Goal: Information Seeking & Learning: Learn about a topic

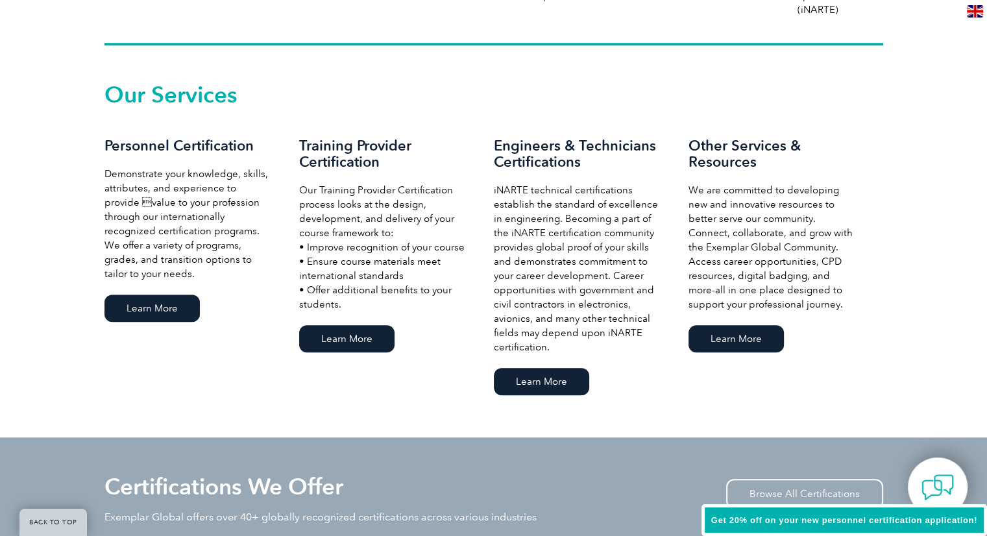
scroll to position [856, 0]
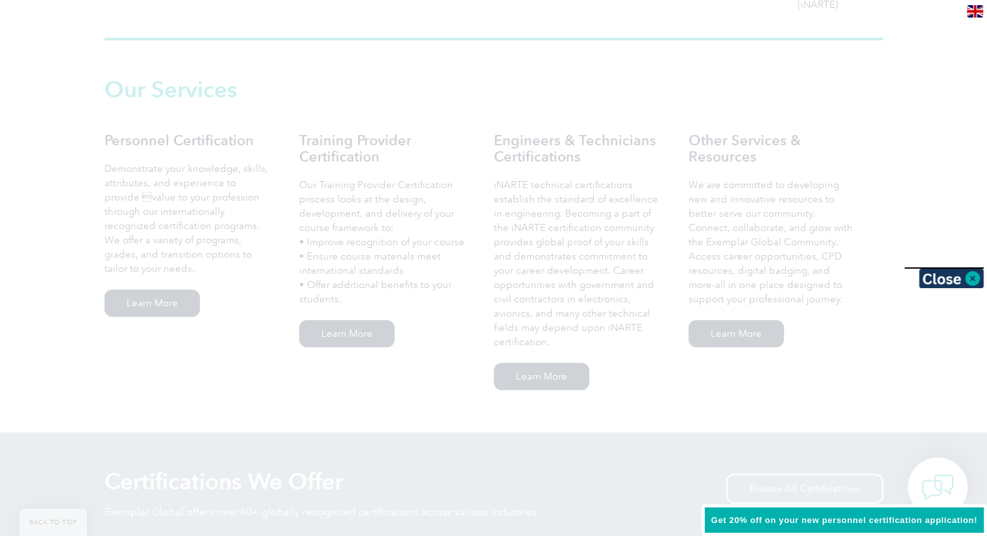
click at [154, 308] on div at bounding box center [493, 268] width 987 height 536
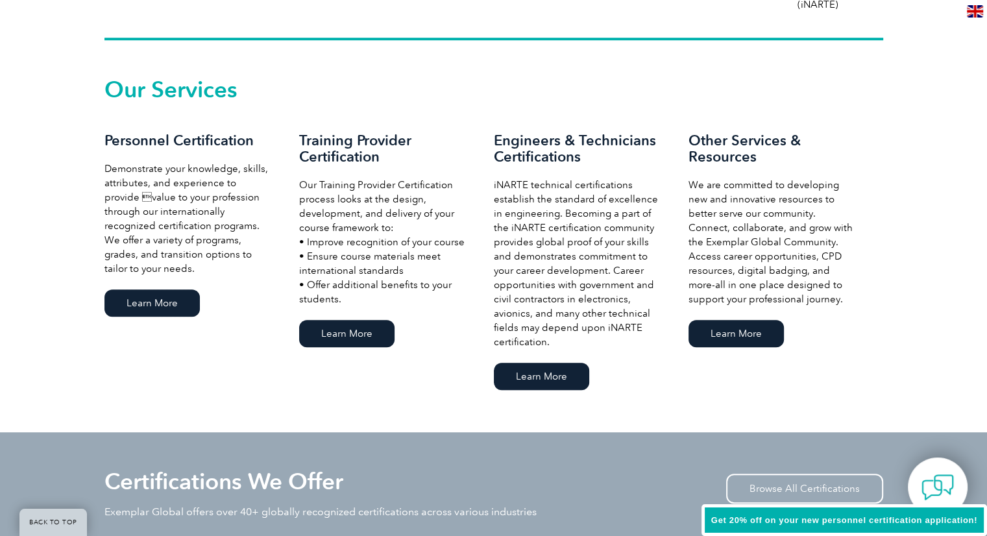
click at [154, 308] on link "Learn More" at bounding box center [151, 302] width 95 height 27
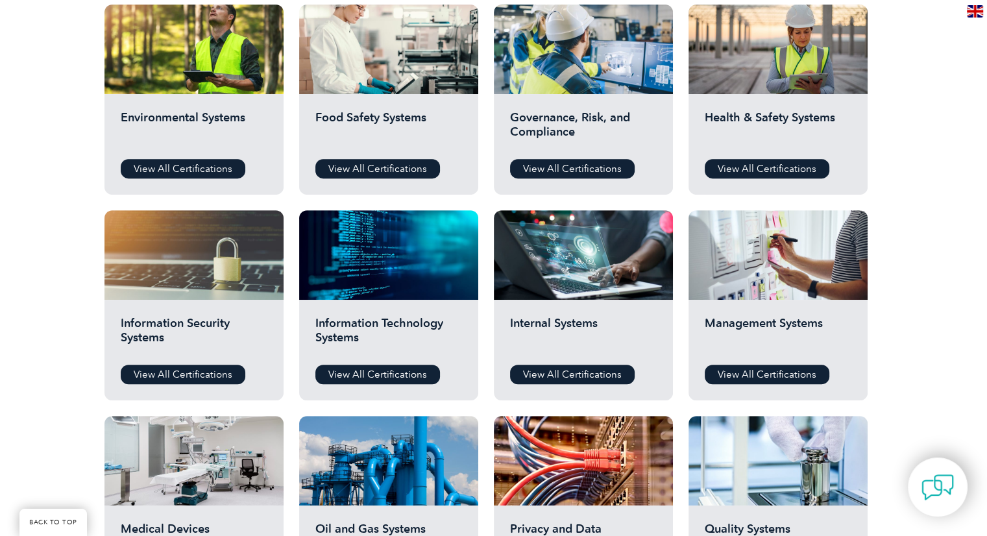
scroll to position [493, 0]
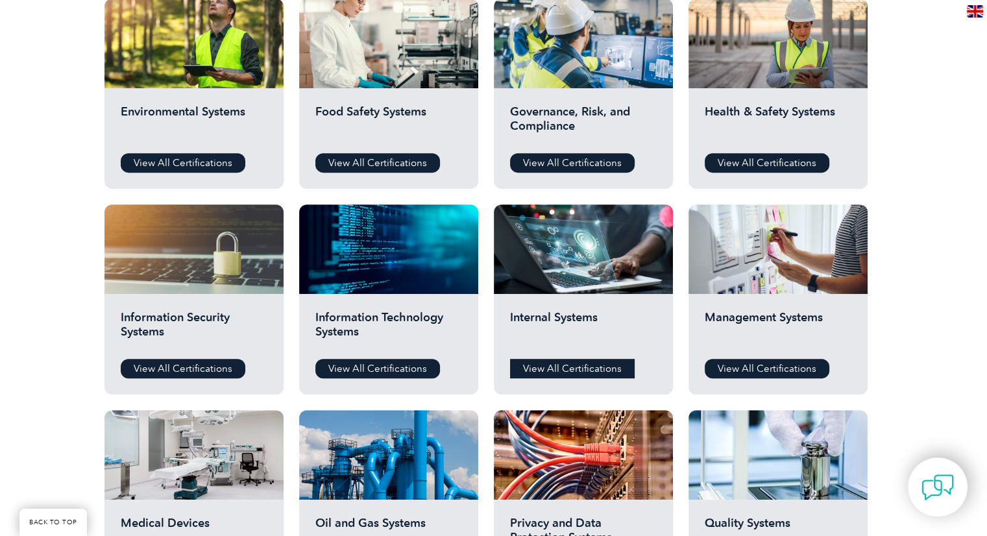
click at [550, 363] on link "View All Certifications" at bounding box center [572, 368] width 125 height 19
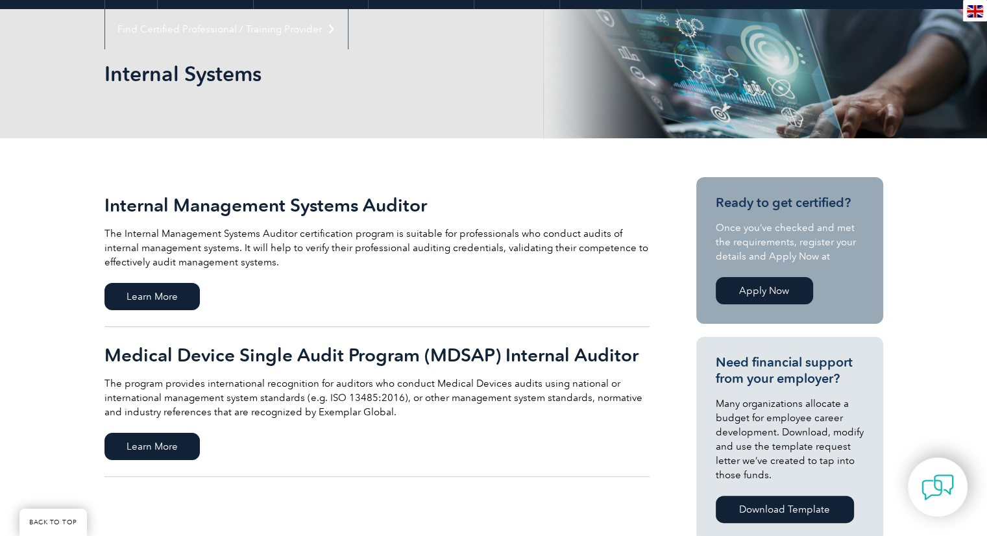
scroll to position [233, 0]
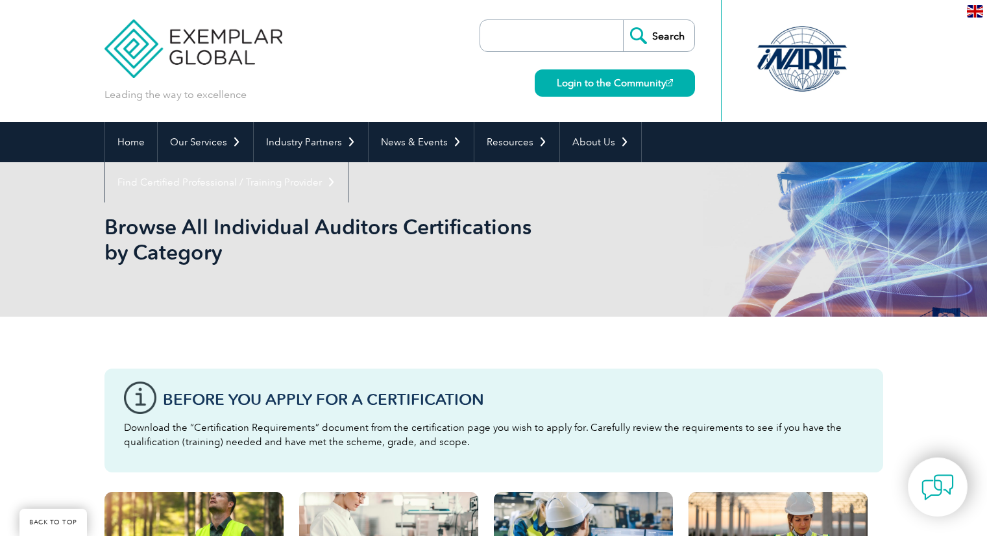
scroll to position [493, 0]
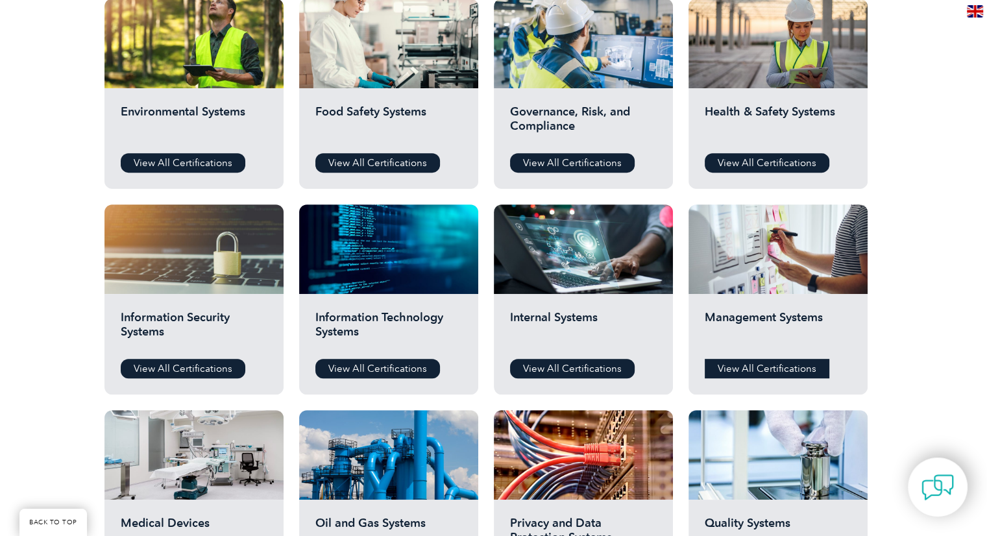
click at [753, 372] on link "View All Certifications" at bounding box center [766, 368] width 125 height 19
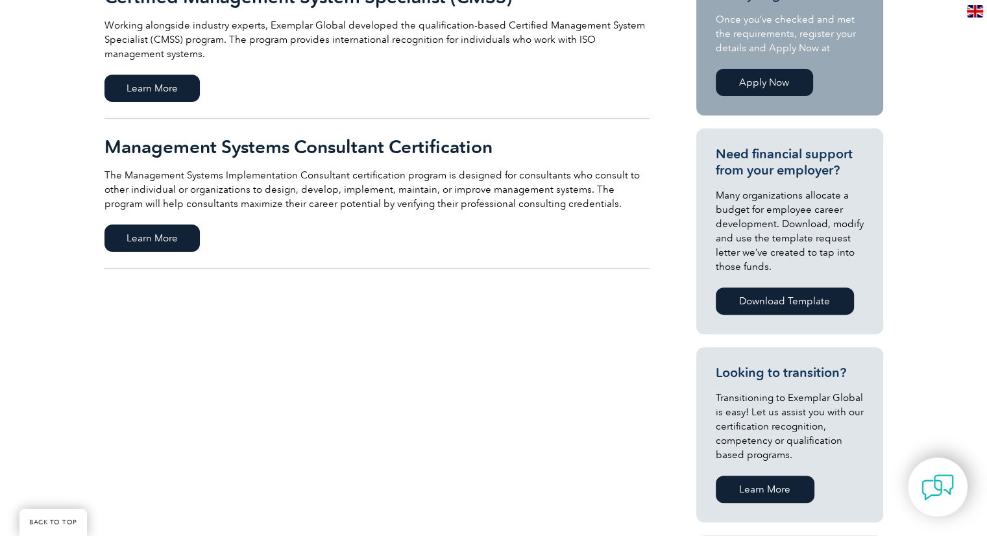
scroll to position [467, 0]
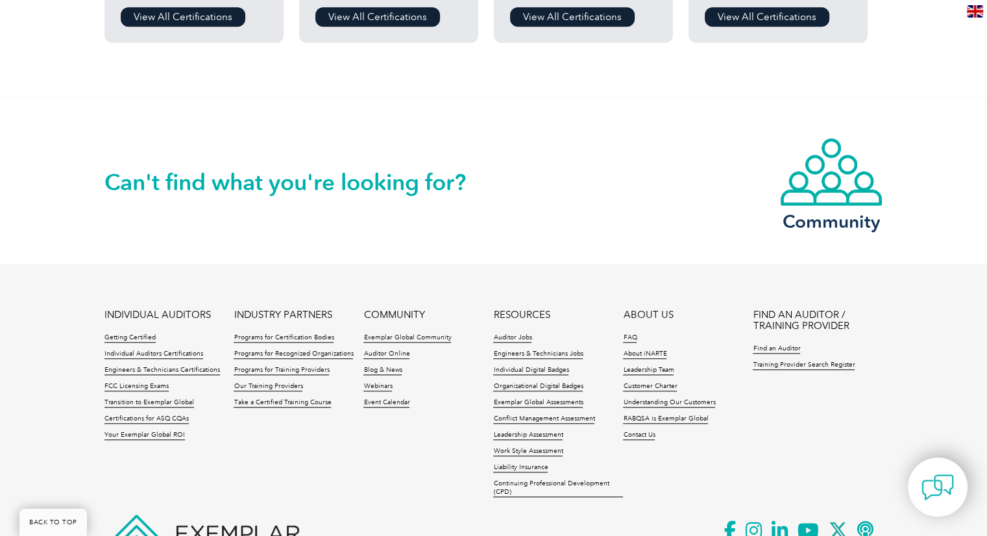
scroll to position [1271, 0]
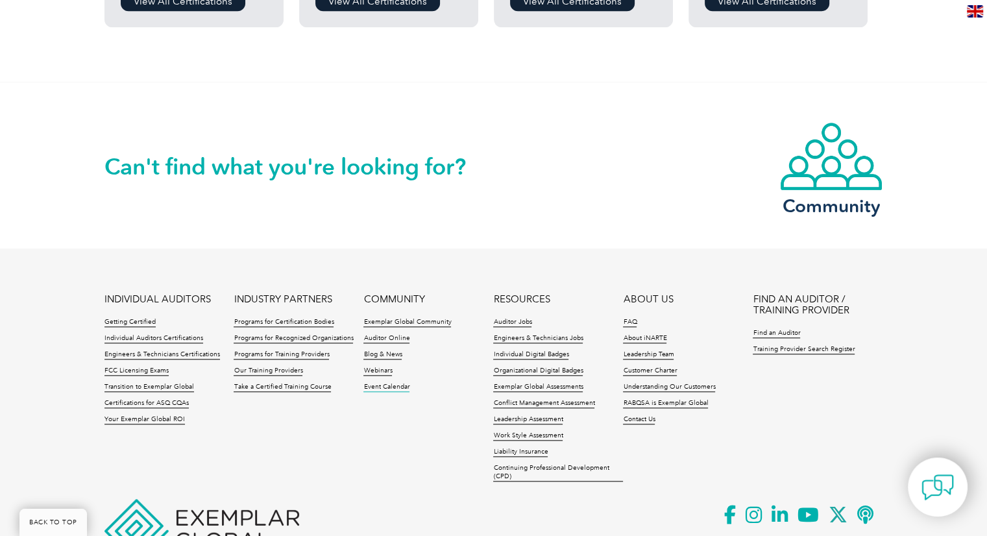
click at [396, 387] on link "Event Calendar" at bounding box center [386, 387] width 46 height 9
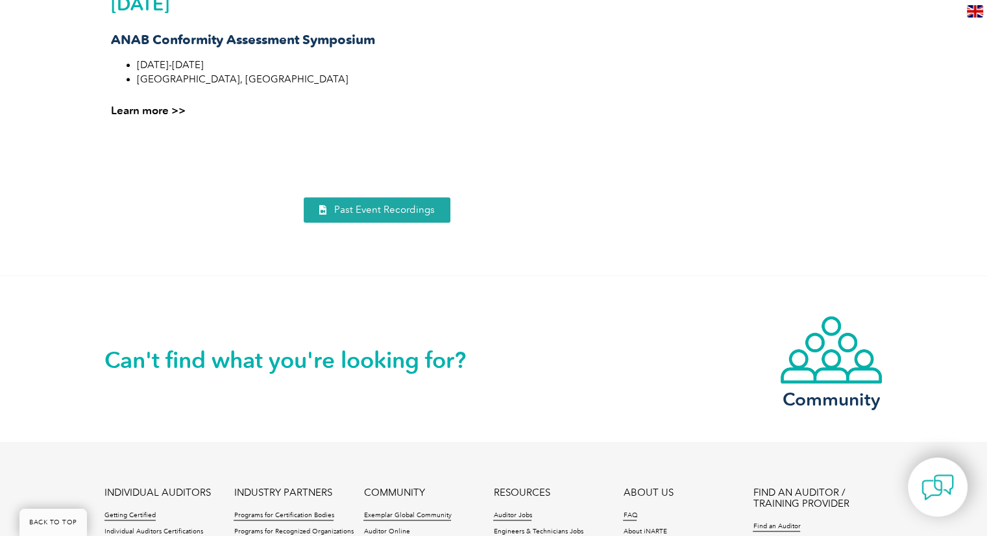
scroll to position [1557, 0]
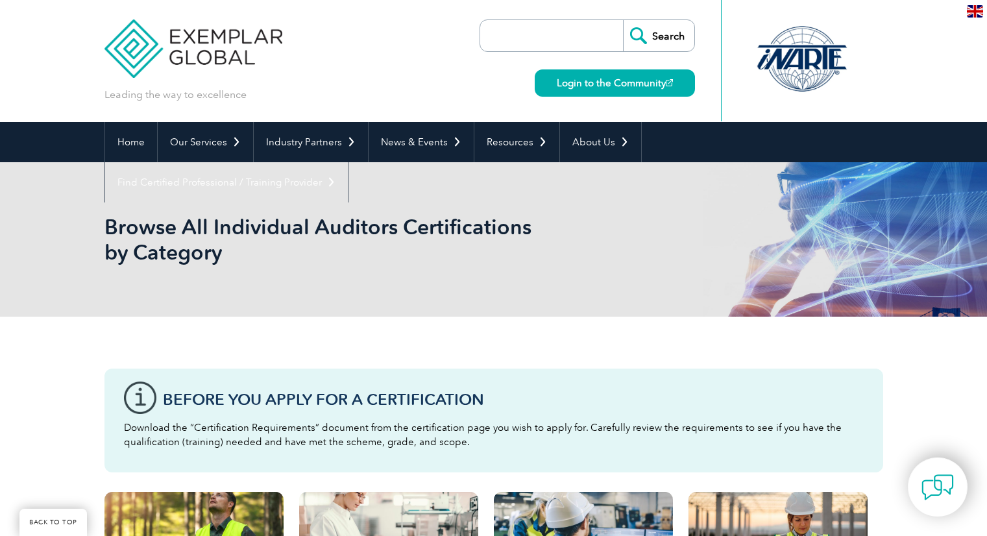
scroll to position [1267, 0]
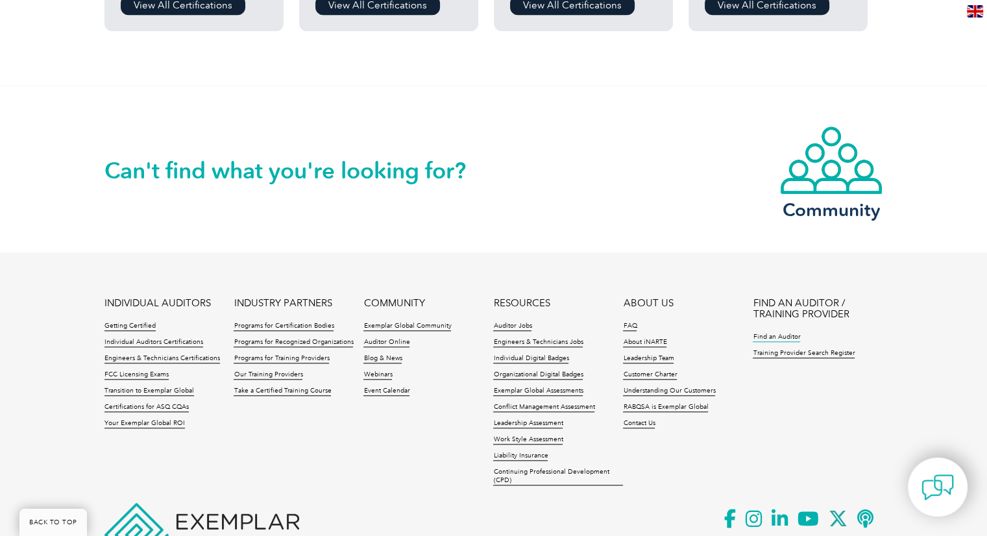
click at [781, 335] on link "Find an Auditor" at bounding box center [775, 337] width 47 height 9
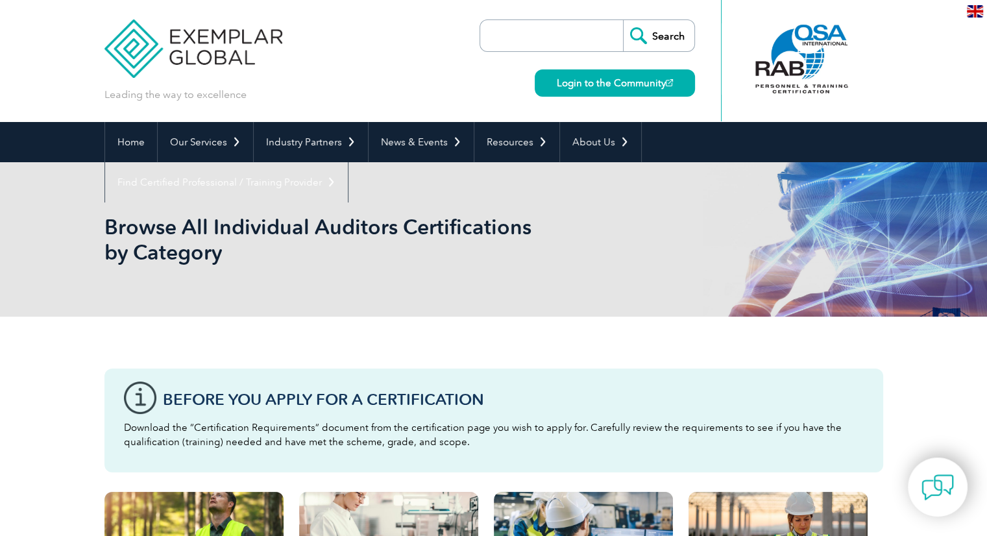
drag, startPoint x: 713, startPoint y: 187, endPoint x: 579, endPoint y: 222, distance: 139.2
click at [579, 222] on div "Browse All Individual Auditors Certifications by Category" at bounding box center [493, 239] width 778 height 154
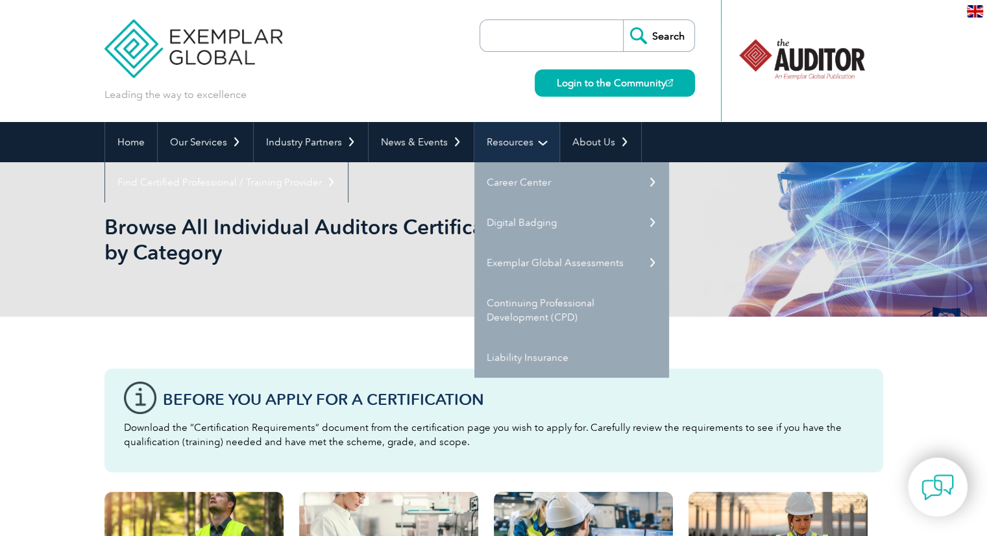
click at [499, 151] on link "Resources" at bounding box center [516, 142] width 85 height 40
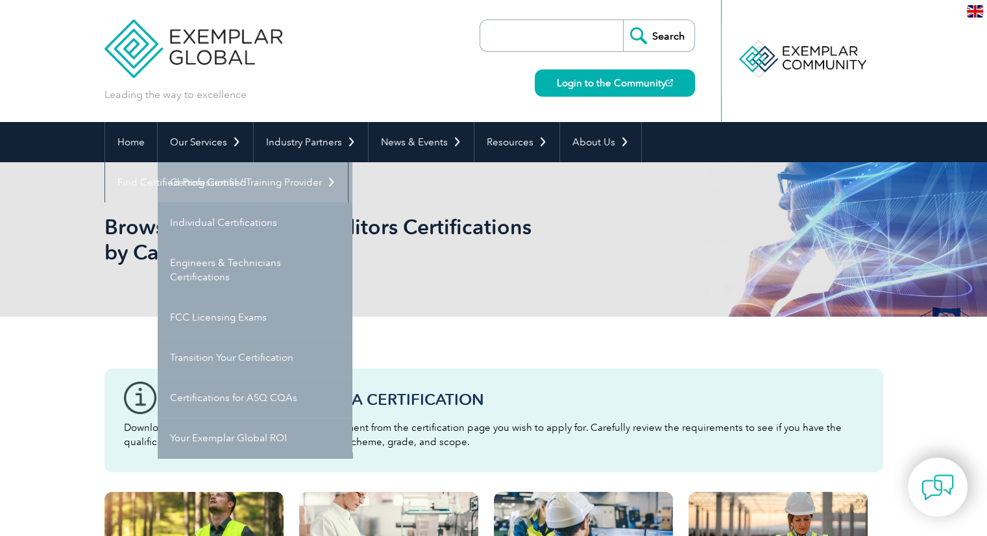
click at [214, 182] on link "Getting Certified" at bounding box center [255, 182] width 195 height 40
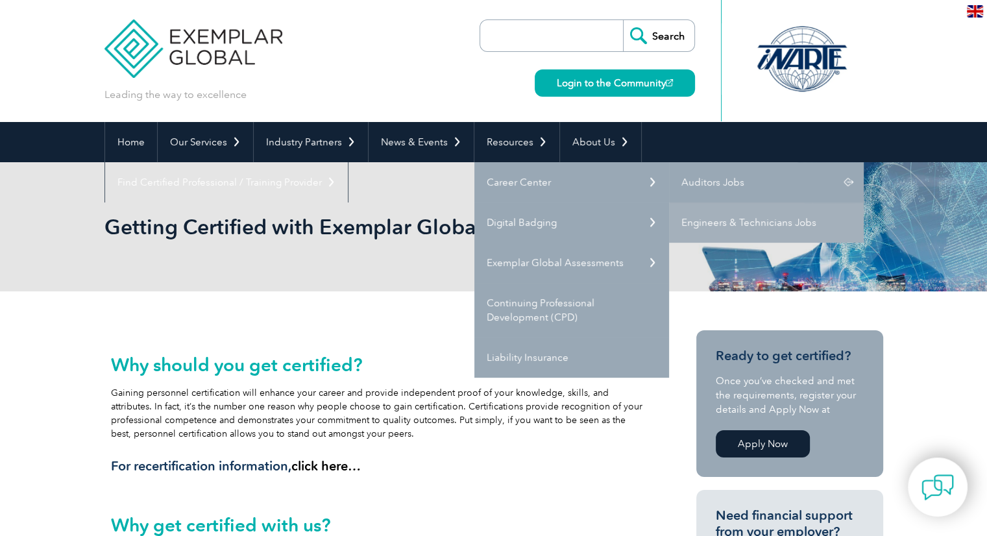
click at [698, 177] on link "Auditors Jobs" at bounding box center [766, 182] width 195 height 40
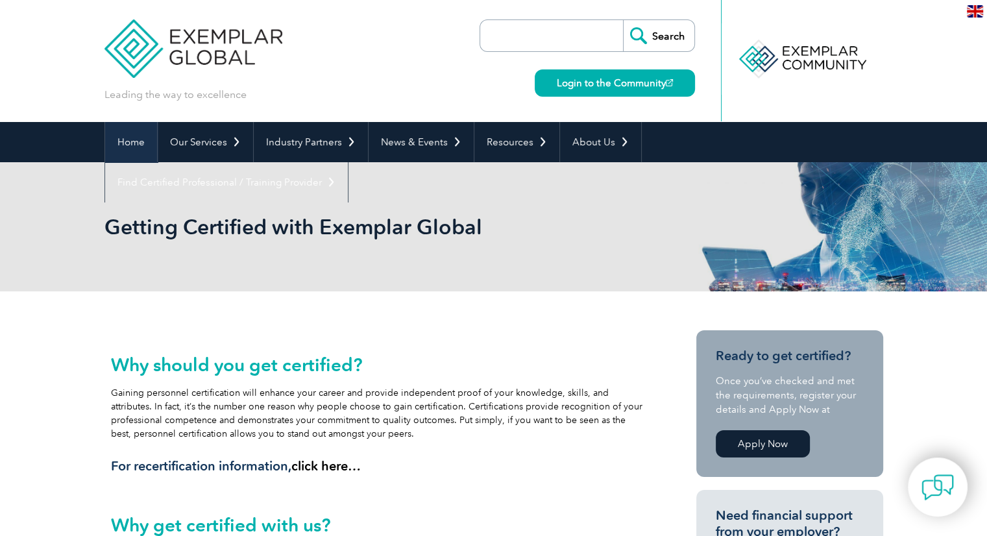
click at [130, 145] on link "Home" at bounding box center [131, 142] width 52 height 40
